Goal: Transaction & Acquisition: Purchase product/service

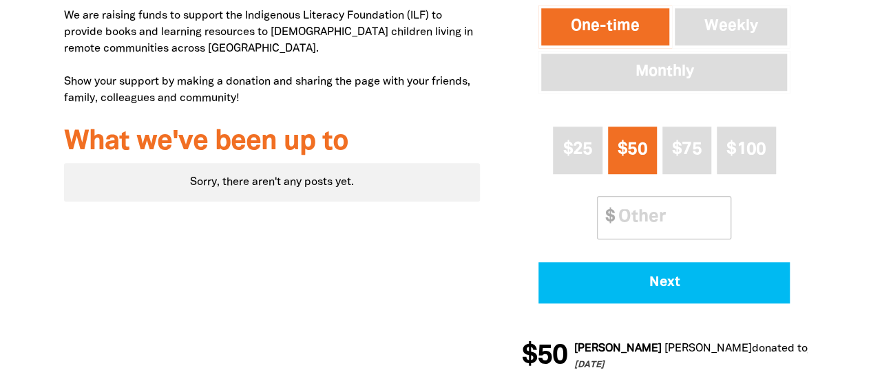
scroll to position [501, 0]
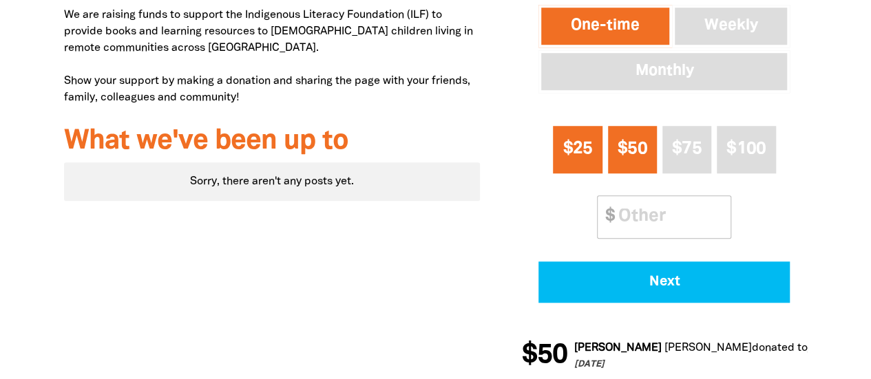
click at [569, 149] on span "$25" at bounding box center [578, 149] width 30 height 16
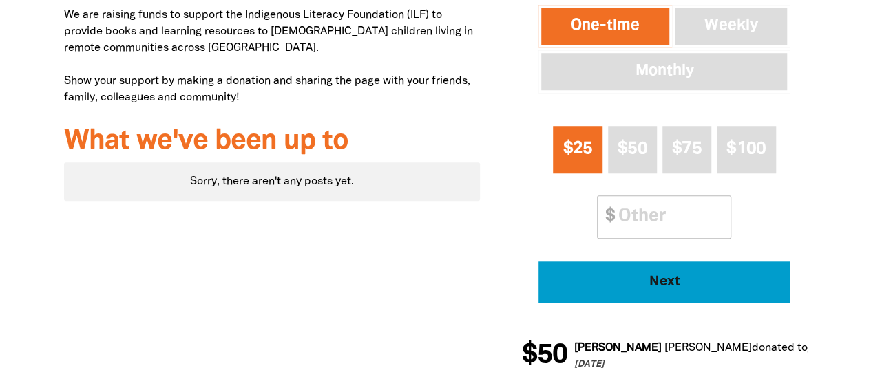
click at [664, 289] on span "Next" at bounding box center [664, 282] width 213 height 14
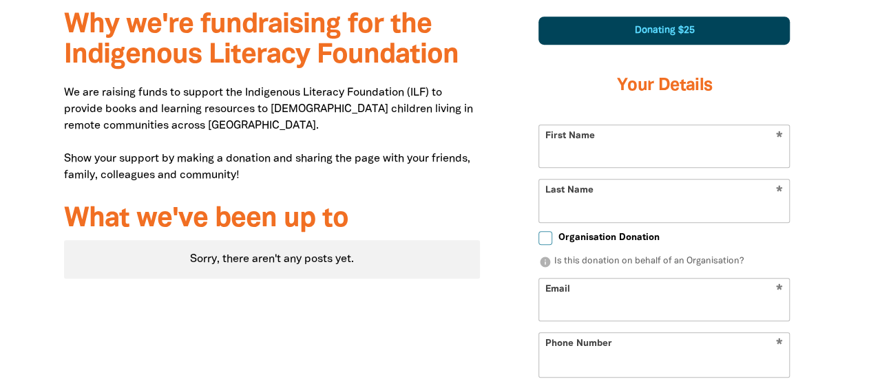
scroll to position [412, 0]
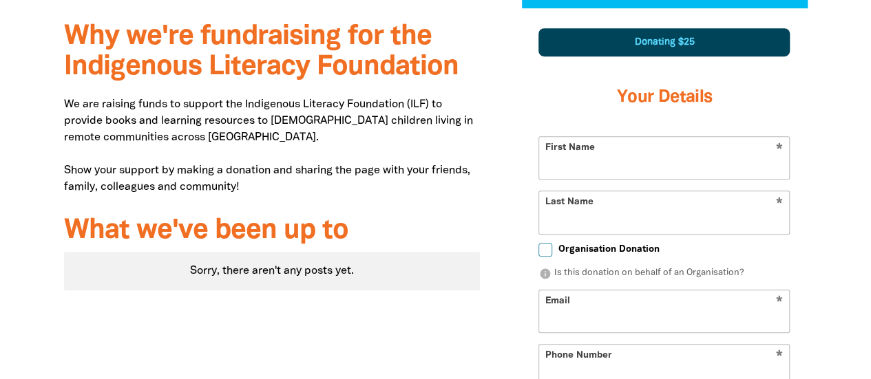
select select "AU"
click at [616, 165] on input "First Name" at bounding box center [664, 158] width 250 height 42
type input "[PERSON_NAME]"
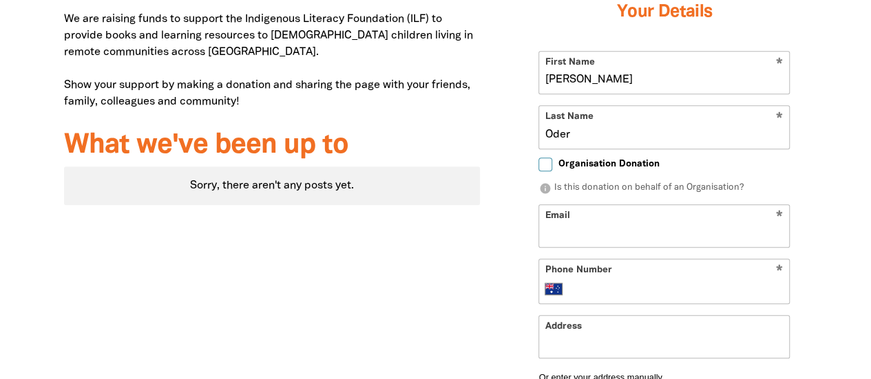
scroll to position [499, 0]
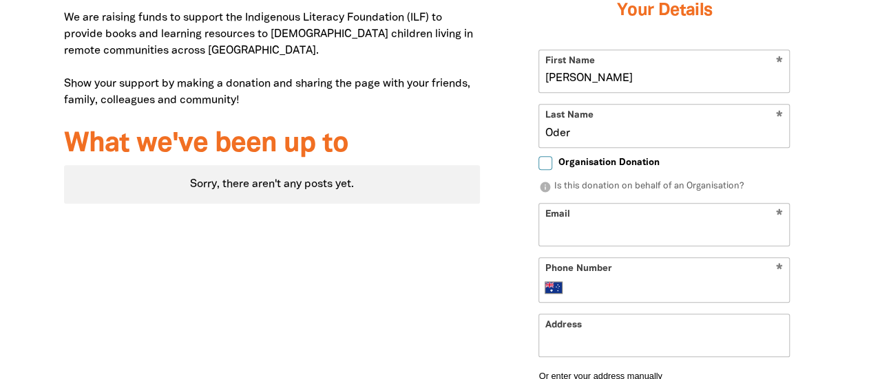
type input "Oder"
click at [620, 224] on input "Email" at bounding box center [664, 225] width 250 height 42
type input "[EMAIL_ADDRESS][DOMAIN_NAME]"
click at [595, 286] on input "Phone Number" at bounding box center [678, 288] width 211 height 17
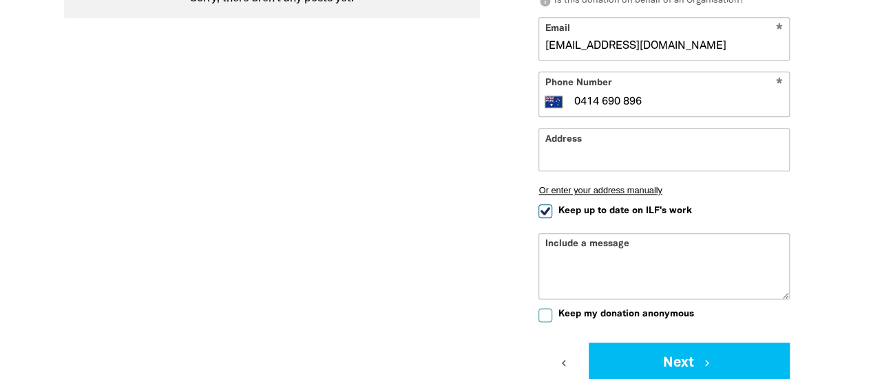
scroll to position [686, 0]
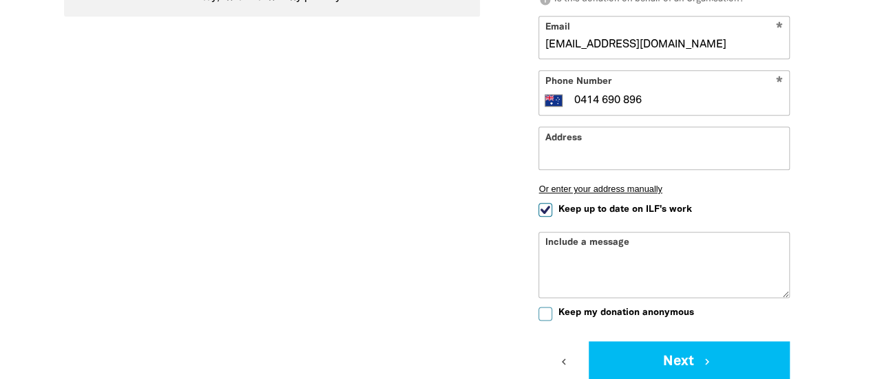
type input "0414 690 896"
click at [545, 209] on input "Keep up to date on ILF's work" at bounding box center [545, 210] width 14 height 14
checkbox input "false"
click at [542, 316] on input "Keep my donation anonymous" at bounding box center [545, 314] width 14 height 14
checkbox input "true"
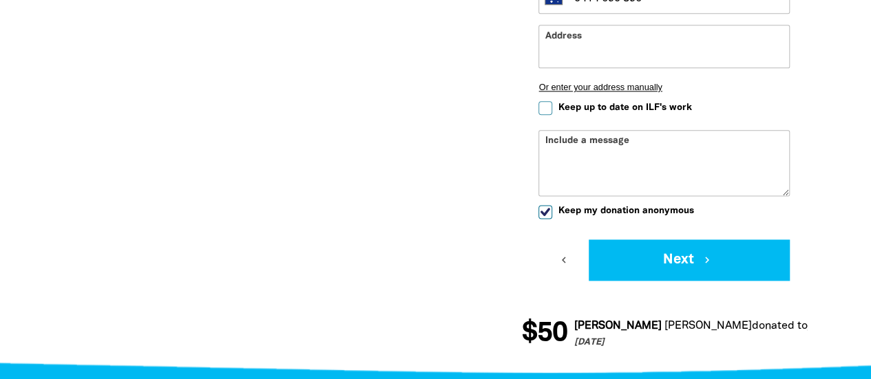
scroll to position [796, 0]
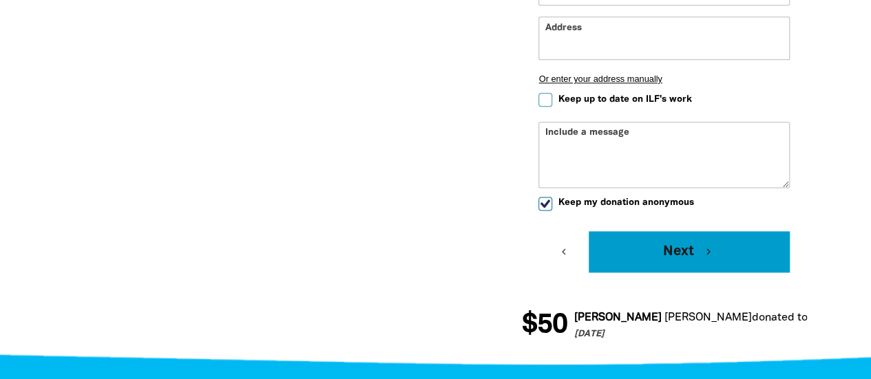
click at [667, 261] on button "Next chevron_right" at bounding box center [689, 251] width 201 height 41
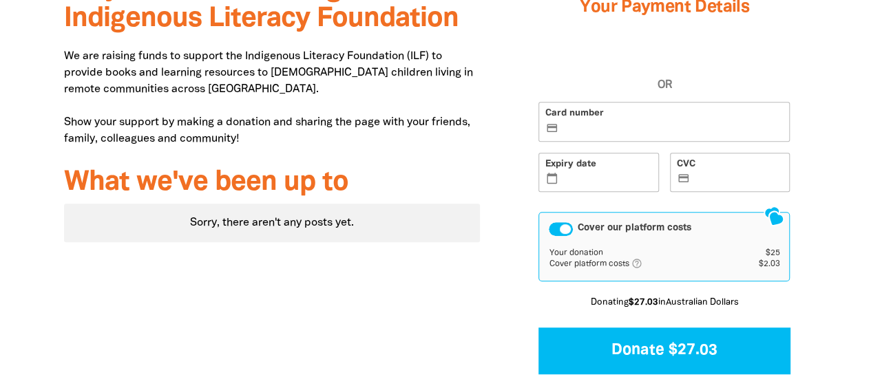
scroll to position [412, 0]
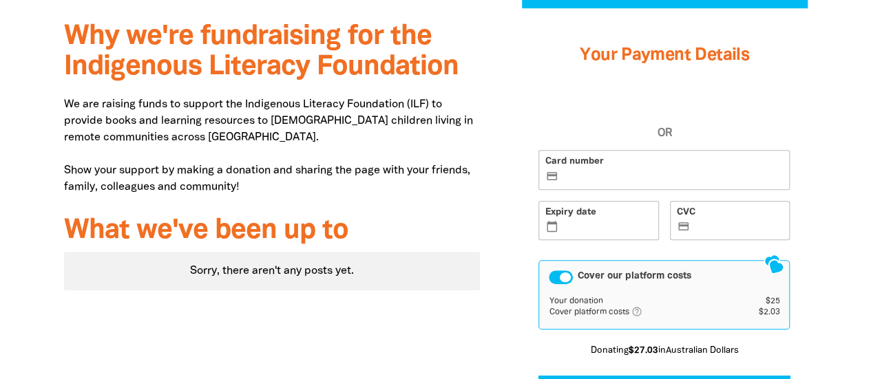
click at [561, 277] on div "Cover our platform costs" at bounding box center [561, 278] width 24 height 14
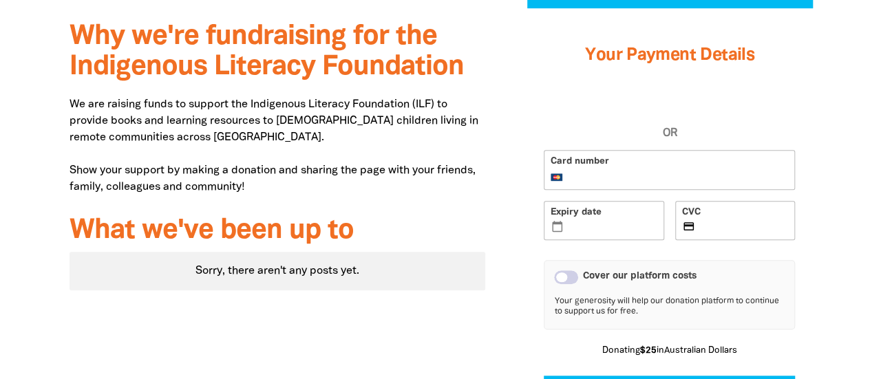
scroll to position [470, 0]
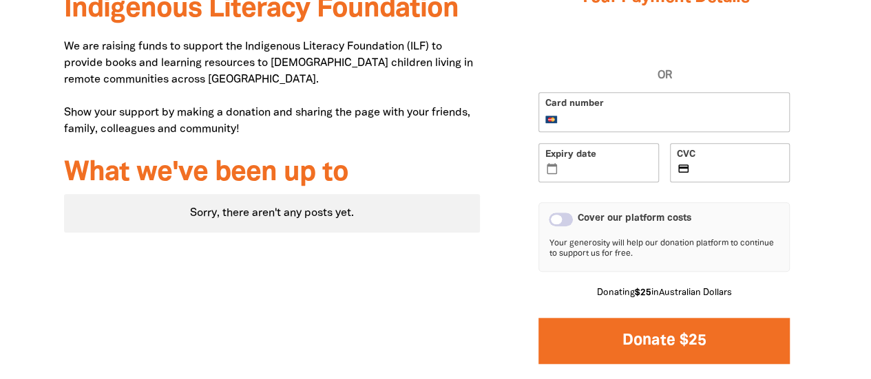
click at [693, 343] on button "Donate $25" at bounding box center [663, 341] width 251 height 46
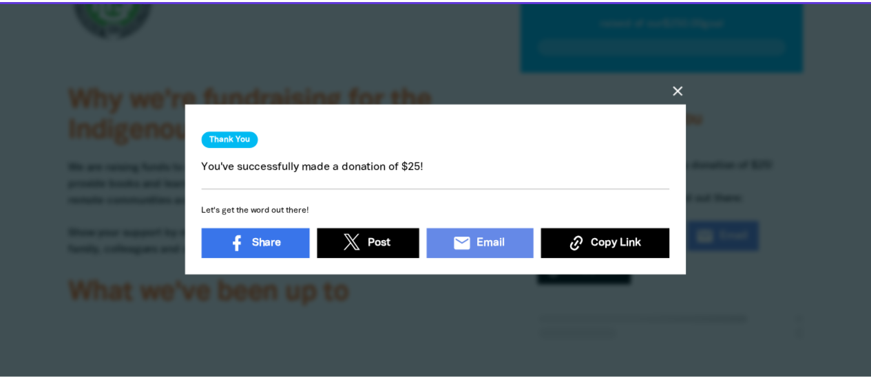
scroll to position [348, 0]
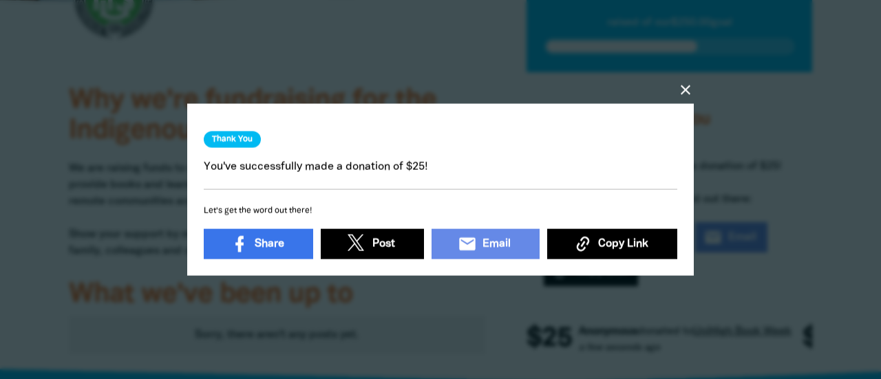
click at [684, 82] on icon "close" at bounding box center [686, 89] width 17 height 17
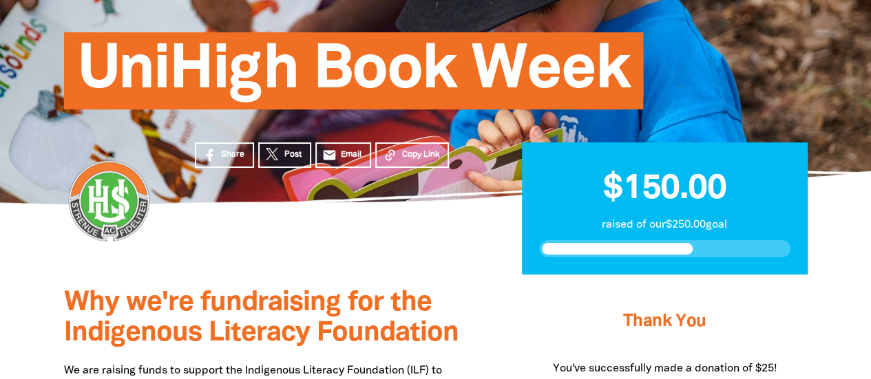
scroll to position [145, 0]
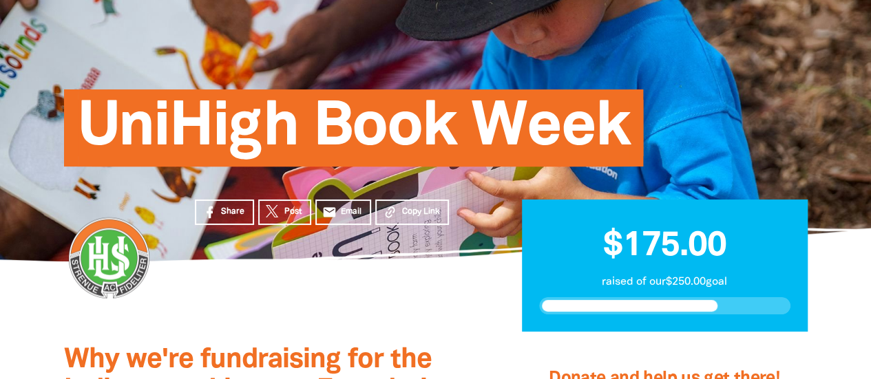
scroll to position [87, 0]
